Goal: Task Accomplishment & Management: Use online tool/utility

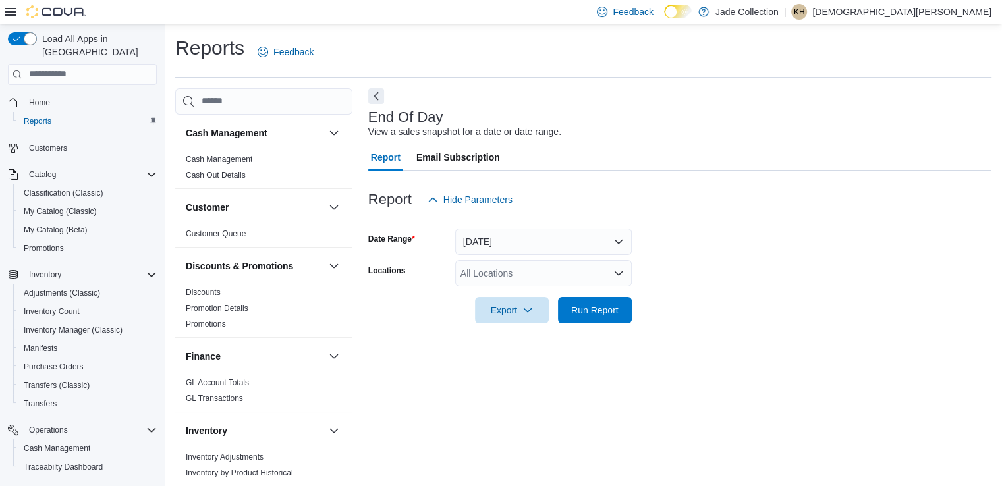
scroll to position [3, 0]
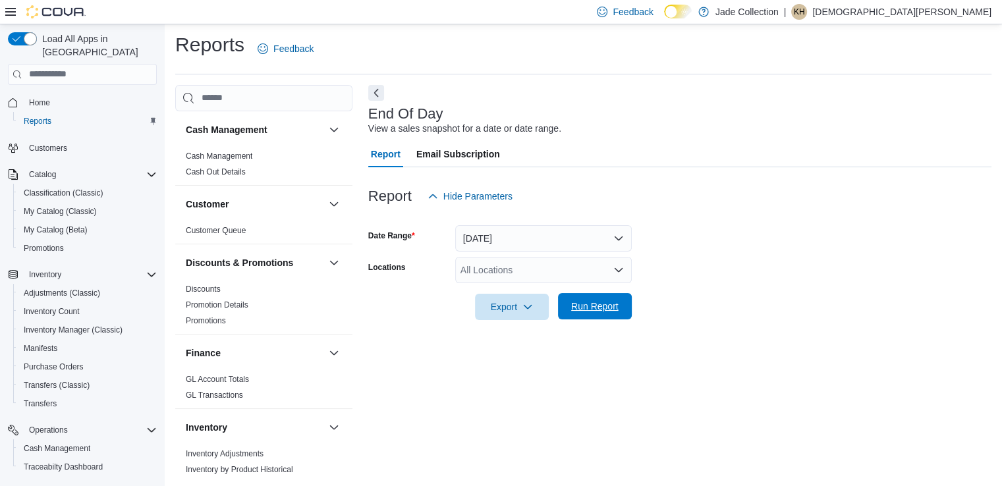
click at [595, 309] on span "Run Report" at bounding box center [594, 306] width 47 height 13
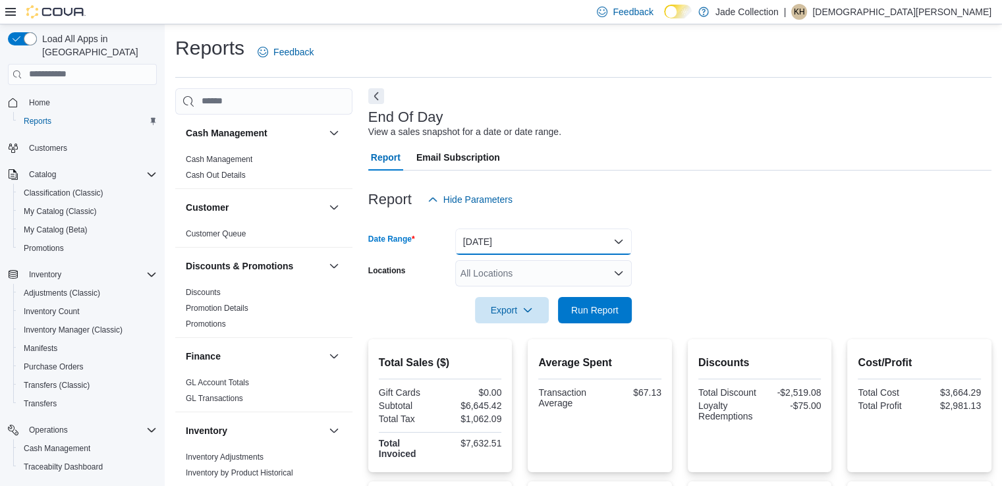
click at [616, 241] on button "Today" at bounding box center [543, 242] width 177 height 26
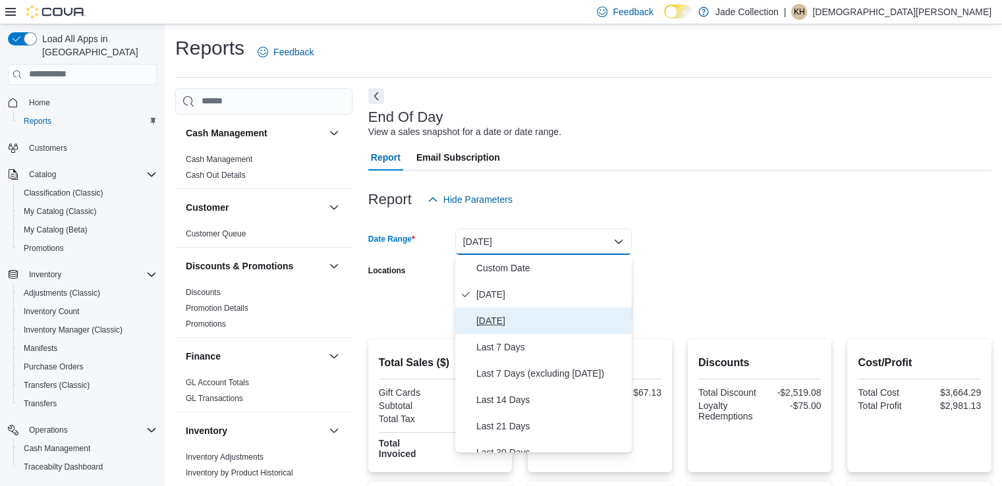
click at [483, 319] on span "Yesterday" at bounding box center [551, 321] width 150 height 16
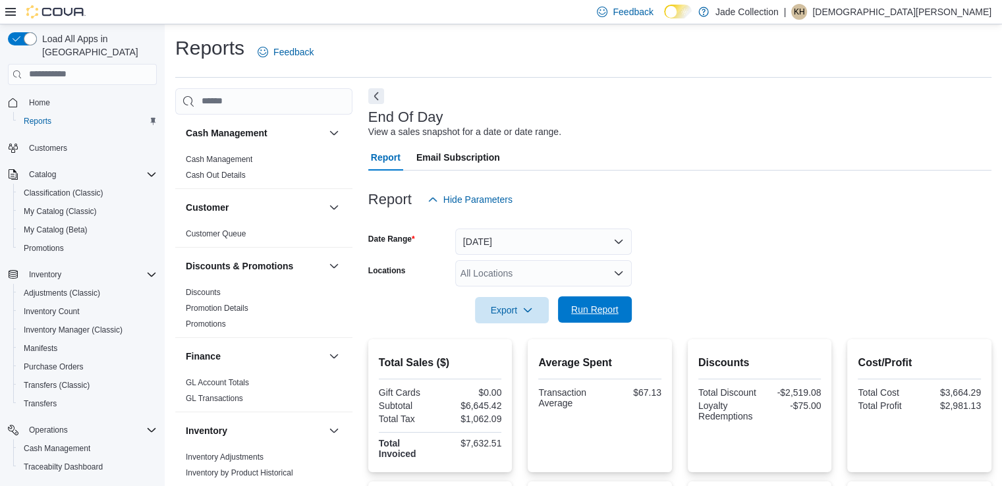
click at [569, 311] on span "Run Report" at bounding box center [595, 309] width 58 height 26
click at [618, 244] on button "Yesterday" at bounding box center [543, 242] width 177 height 26
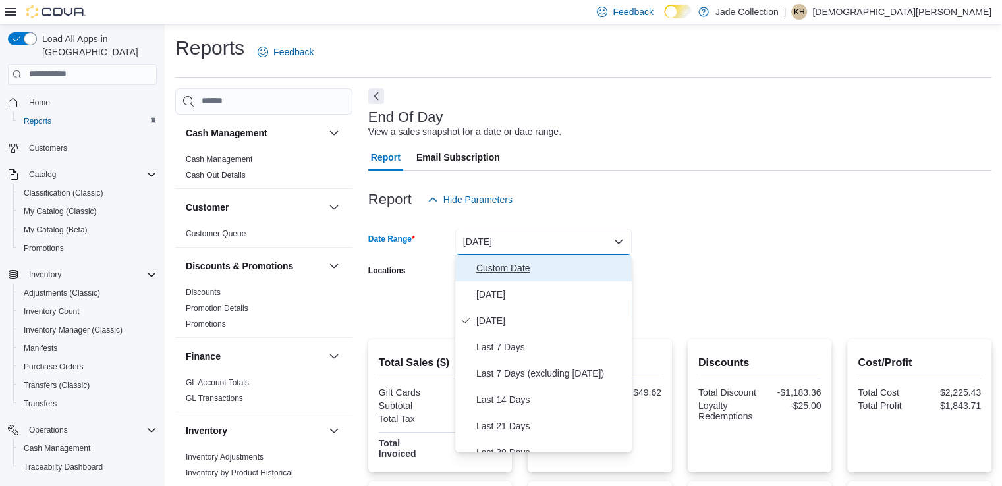
click at [508, 261] on span "Custom Date" at bounding box center [551, 268] width 150 height 16
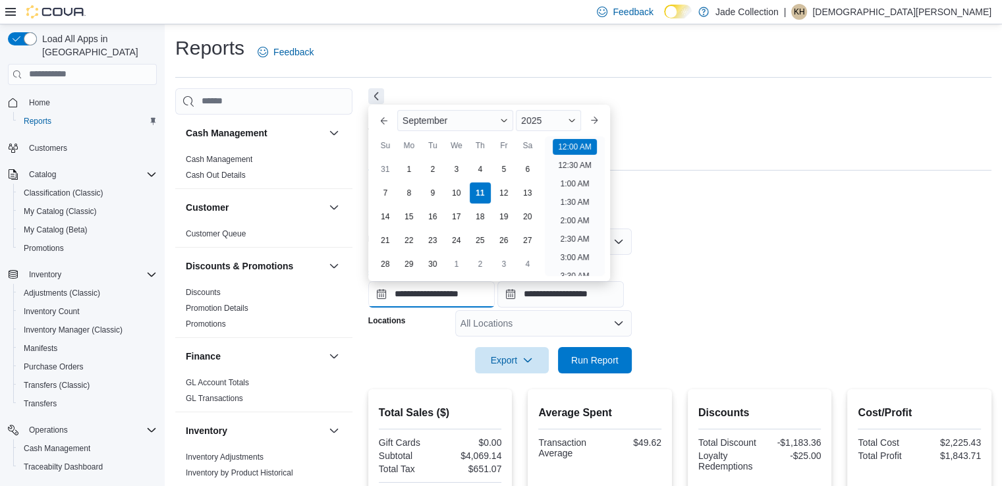
click at [379, 292] on input "**********" at bounding box center [431, 294] width 126 height 26
click at [409, 175] on div "1" at bounding box center [408, 168] width 23 height 23
type input "**********"
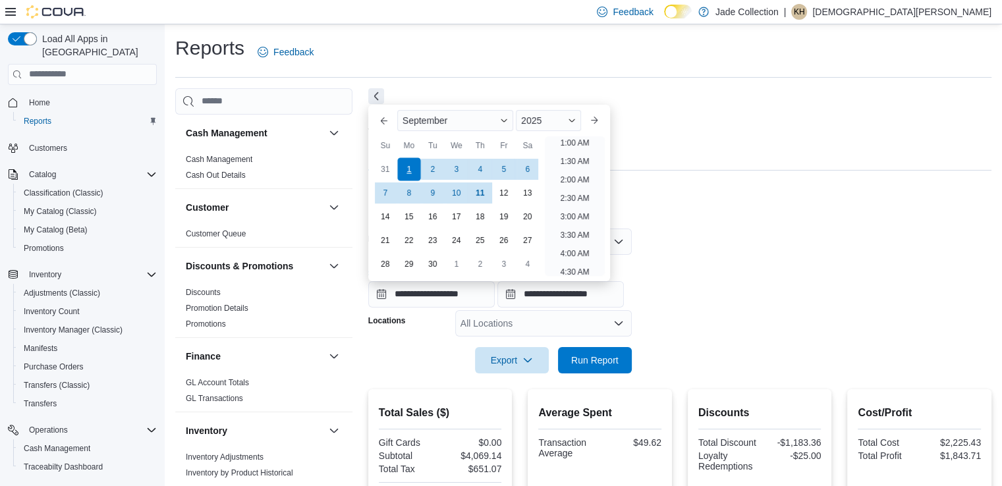
scroll to position [3, 0]
click at [585, 362] on span "Run Report" at bounding box center [594, 359] width 47 height 13
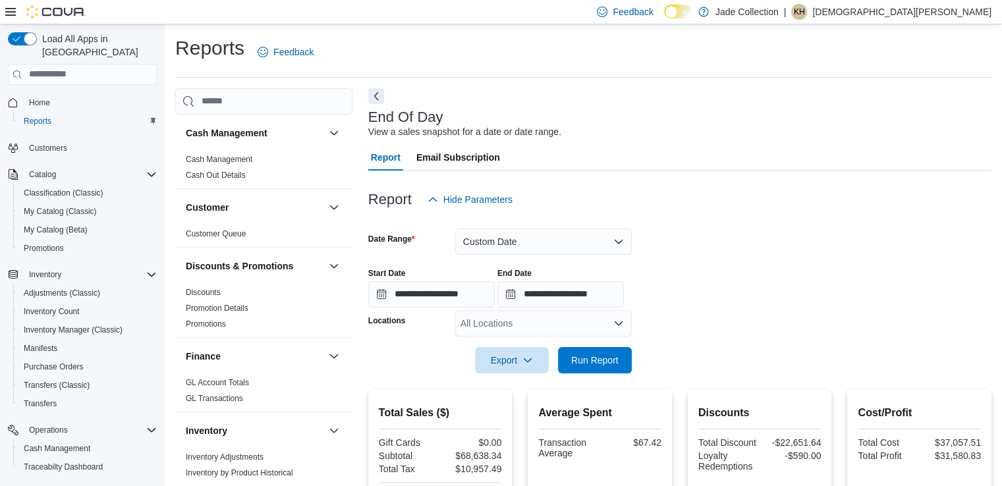
click at [970, 14] on p "Kristen Hardesty" at bounding box center [901, 12] width 179 height 16
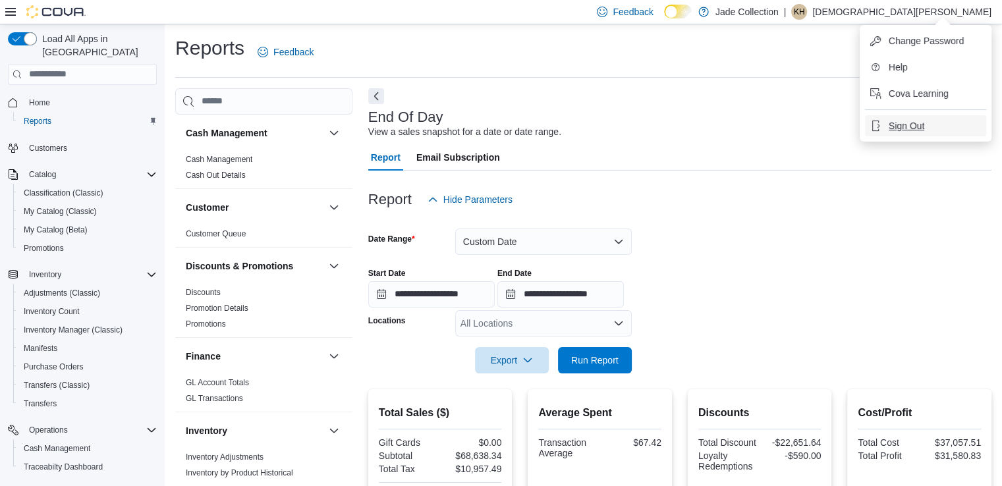
click at [896, 123] on span "Sign Out" at bounding box center [907, 125] width 36 height 13
